Goal: Information Seeking & Learning: Learn about a topic

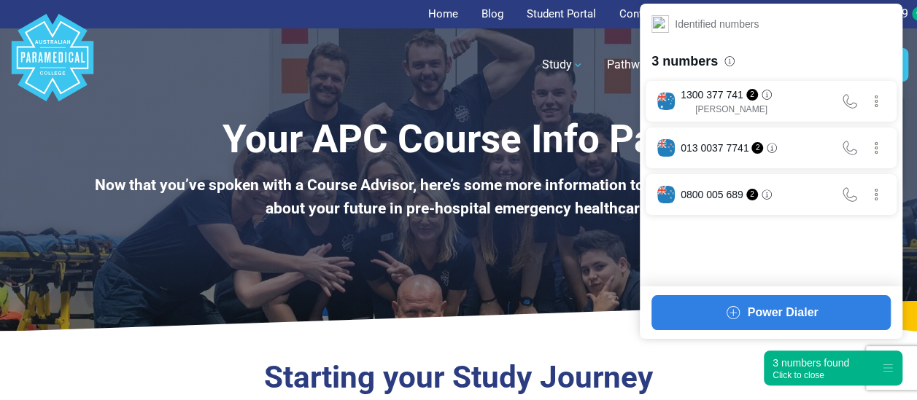
click at [840, 352] on div "3 numbers found Click to close" at bounding box center [833, 368] width 139 height 35
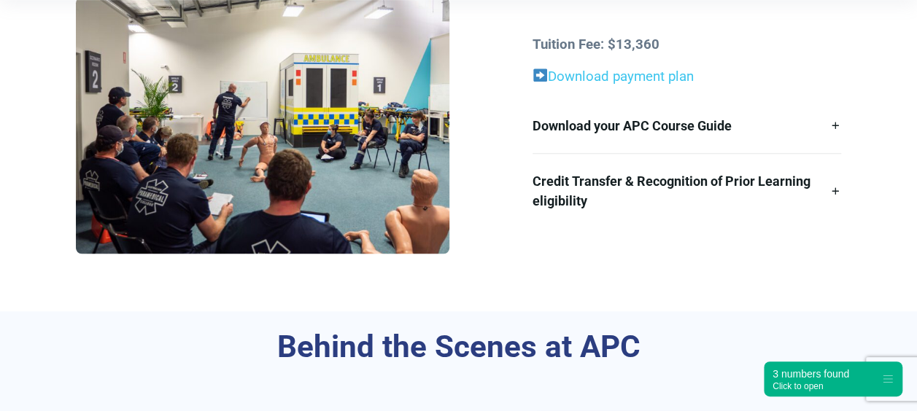
scroll to position [511, 0]
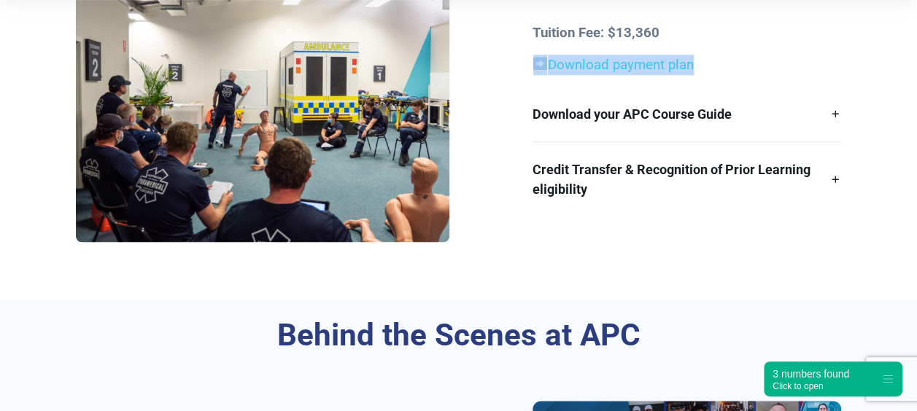
drag, startPoint x: 509, startPoint y: 66, endPoint x: 710, endPoint y: 61, distance: 201.3
click at [710, 61] on div "Tuition Fee: $13,360 Download payment plan Download your APC Course Guide Here’…" at bounding box center [458, 119] width 782 height 268
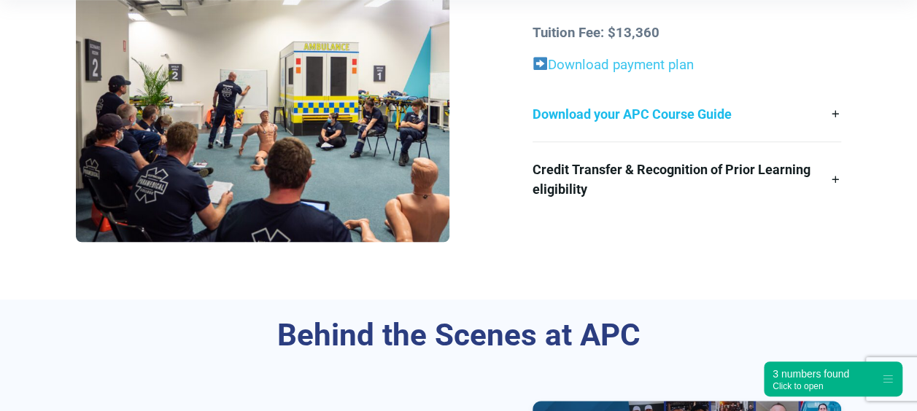
drag, startPoint x: 710, startPoint y: 61, endPoint x: 689, endPoint y: 96, distance: 40.9
click at [689, 96] on link "Download your APC Course Guide" at bounding box center [686, 114] width 309 height 55
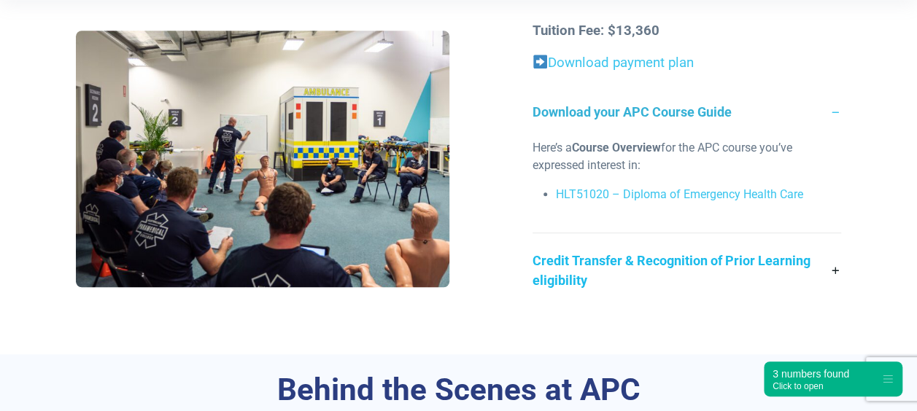
scroll to position [505, 0]
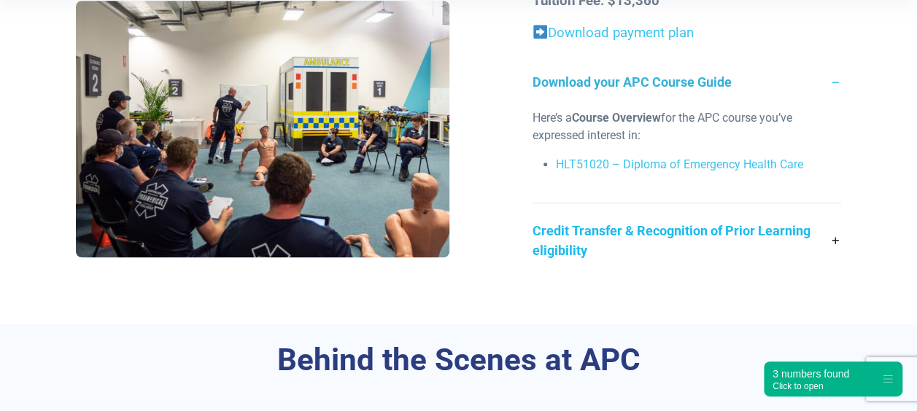
drag, startPoint x: 514, startPoint y: 131, endPoint x: 756, endPoint y: 239, distance: 265.1
click at [756, 239] on div "Tuition Fee: $13,360 Download payment plan Download your APC Course Guide Here’…" at bounding box center [458, 134] width 782 height 287
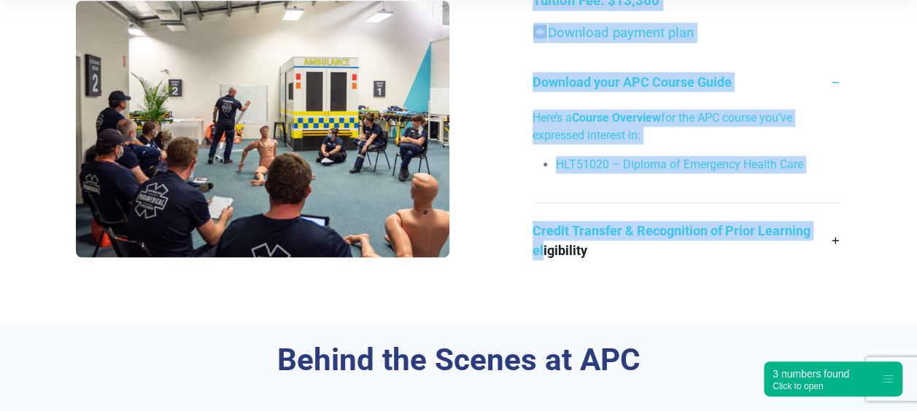
drag, startPoint x: 756, startPoint y: 239, endPoint x: 761, endPoint y: 44, distance: 194.8
click at [761, 44] on div "Tuition Fee: $13,360 Download payment plan Download your APC Course Guide Here’…" at bounding box center [687, 134] width 326 height 287
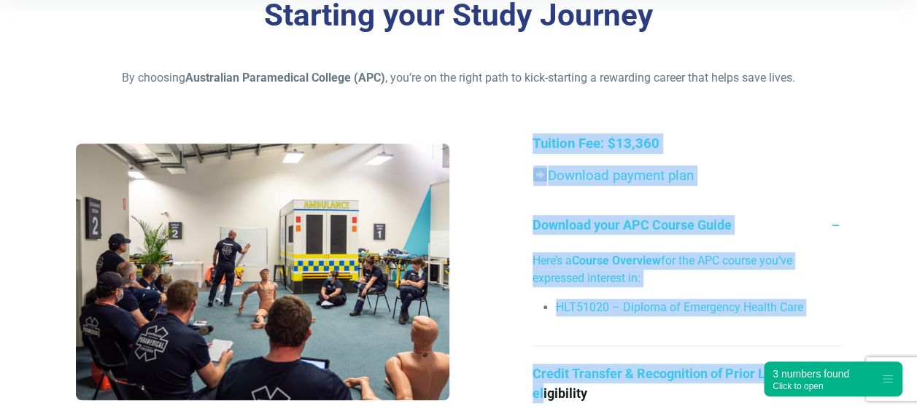
scroll to position [360, 0]
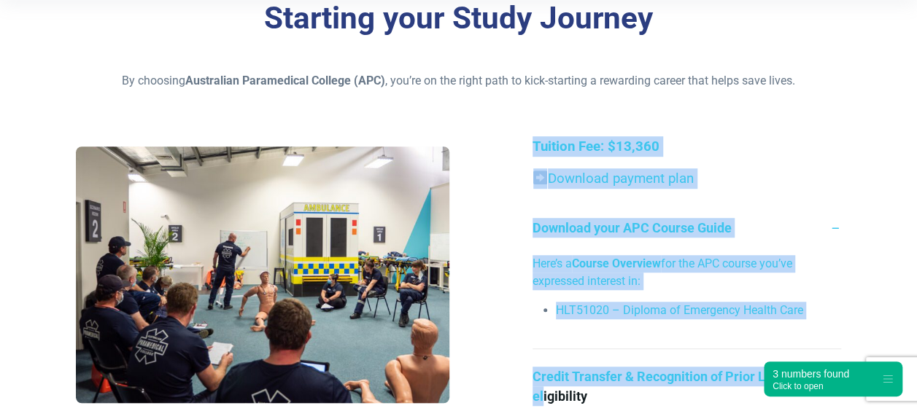
click at [520, 121] on div "Starting your Study Journey By choosing Australian Paramedical College (APC) , …" at bounding box center [458, 226] width 917 height 488
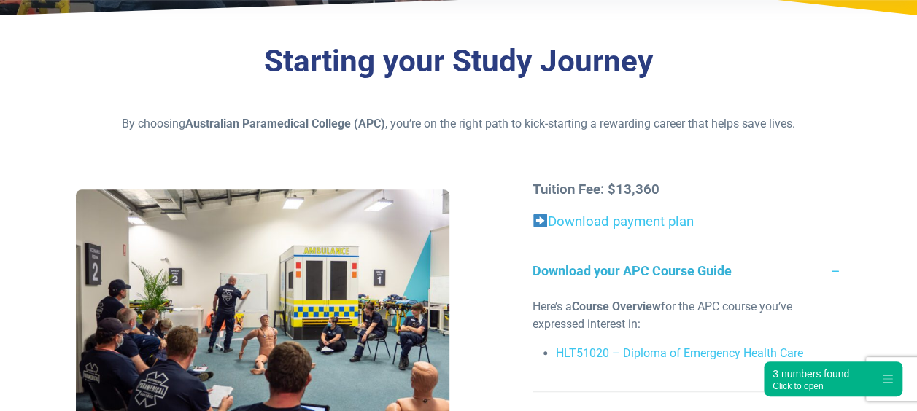
scroll to position [287, 0]
